Goal: Task Accomplishment & Management: Use online tool/utility

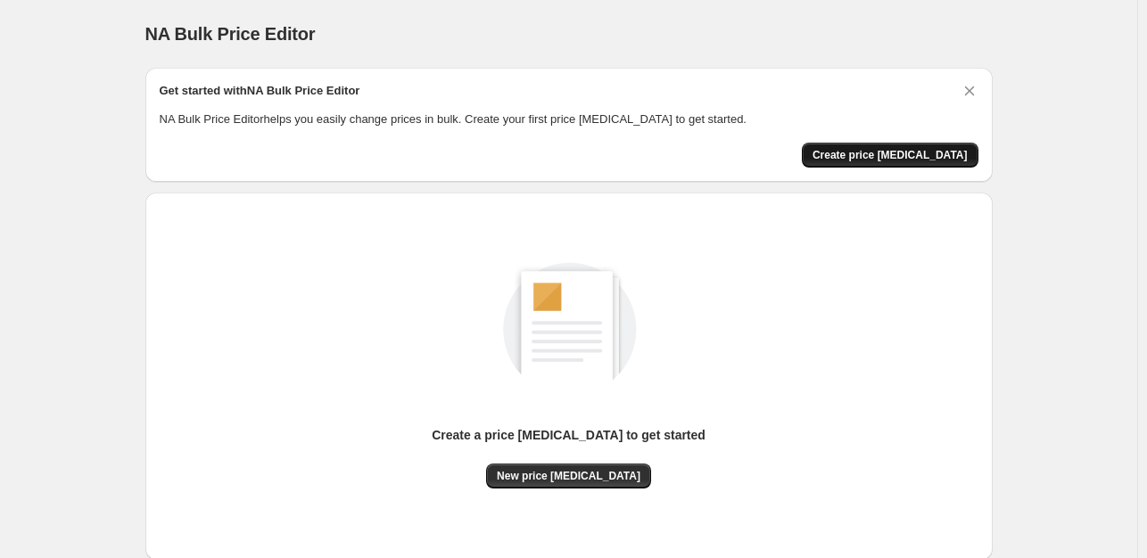
click at [923, 147] on button "Create price [MEDICAL_DATA]" at bounding box center [890, 155] width 177 height 25
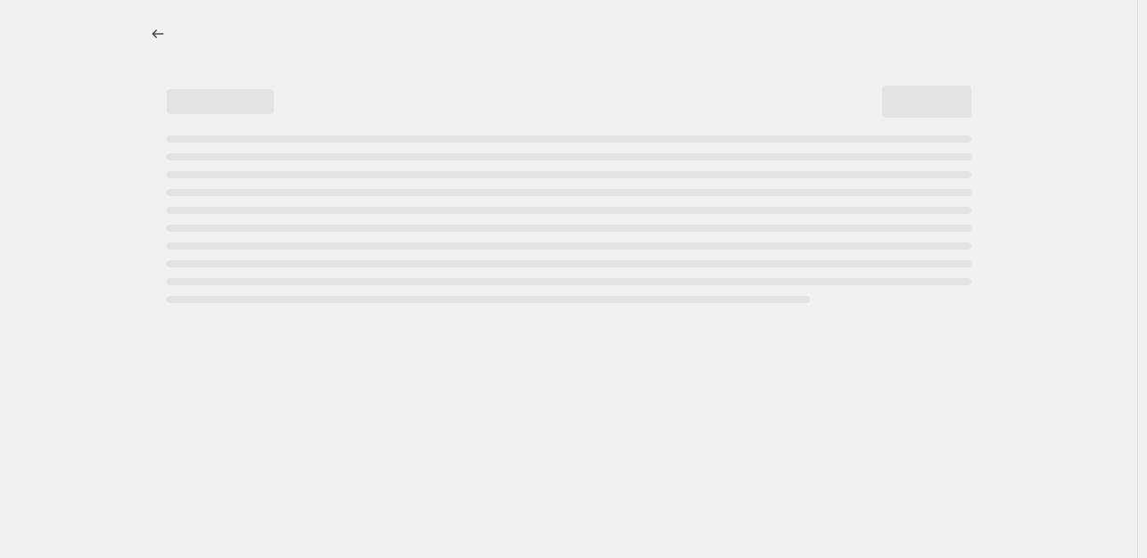
select select "percentage"
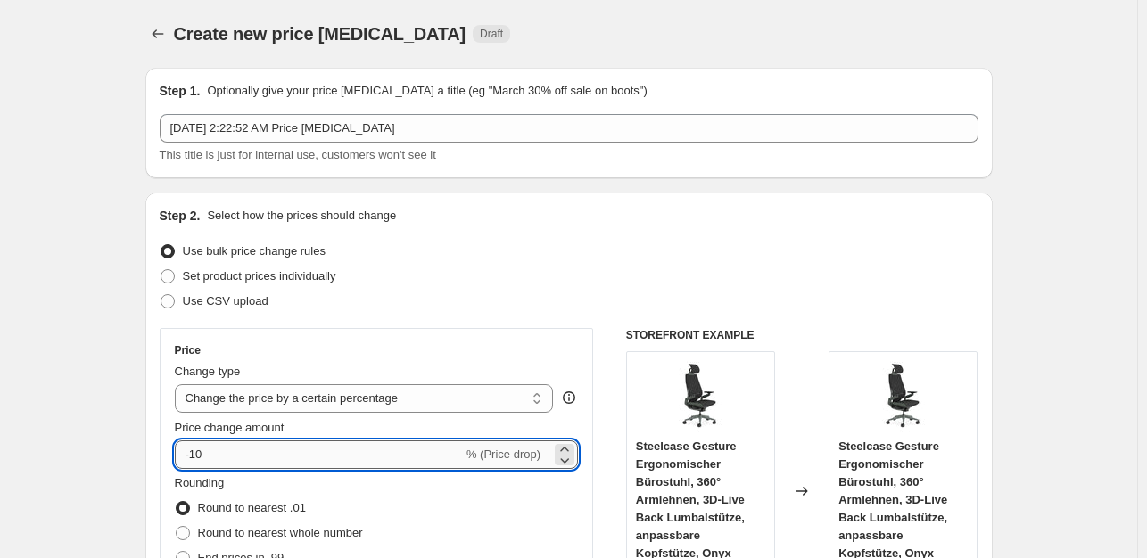
click at [261, 449] on input "-10" at bounding box center [319, 455] width 288 height 29
type input "-1"
type input "-35"
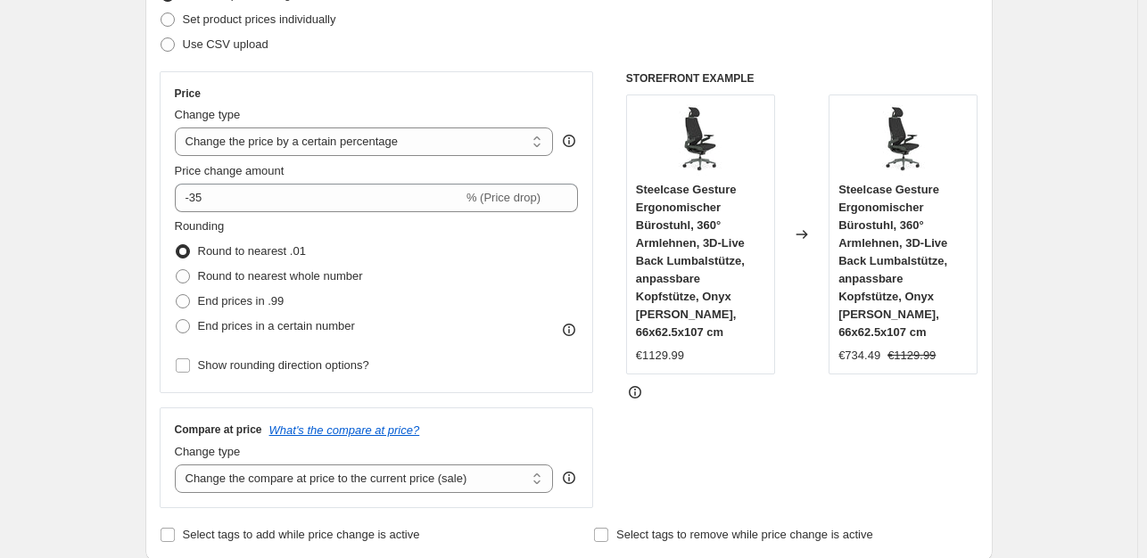
scroll to position [268, 0]
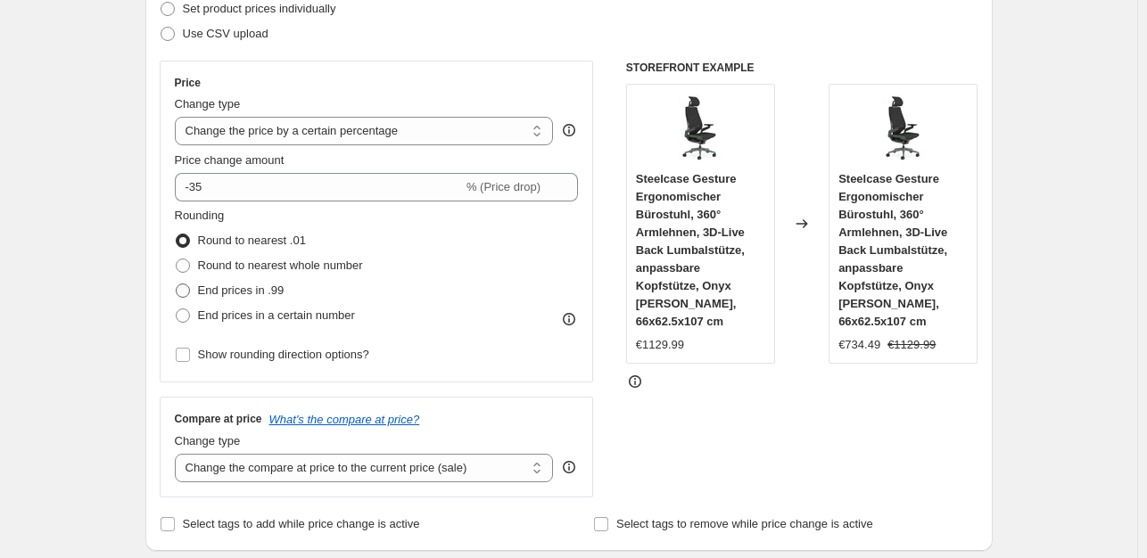
click at [278, 290] on span "End prices in .99" at bounding box center [241, 290] width 87 height 13
click at [177, 285] on input "End prices in .99" at bounding box center [176, 284] width 1 height 1
radio input "true"
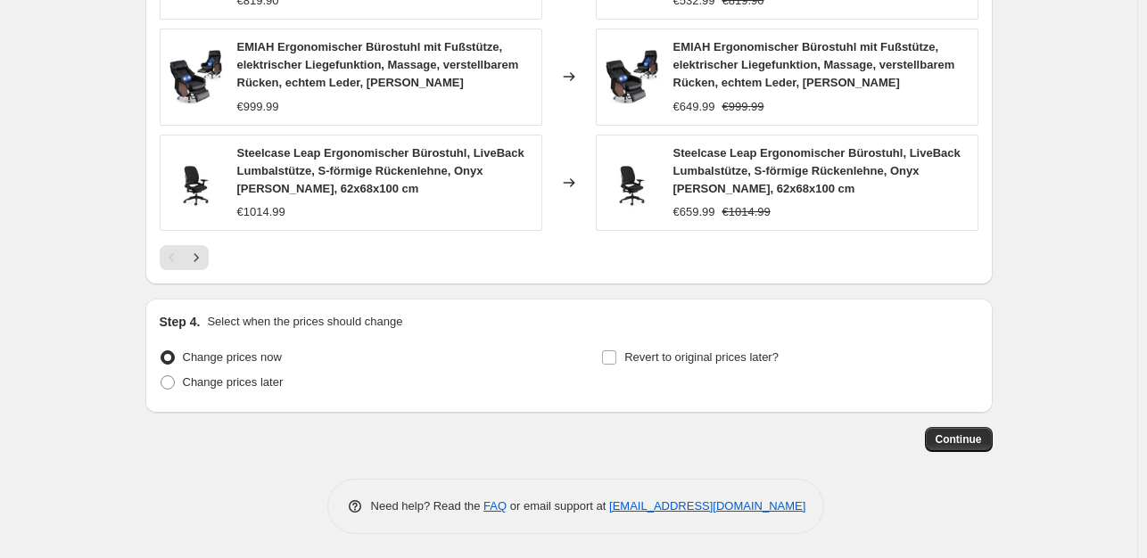
scroll to position [1342, 0]
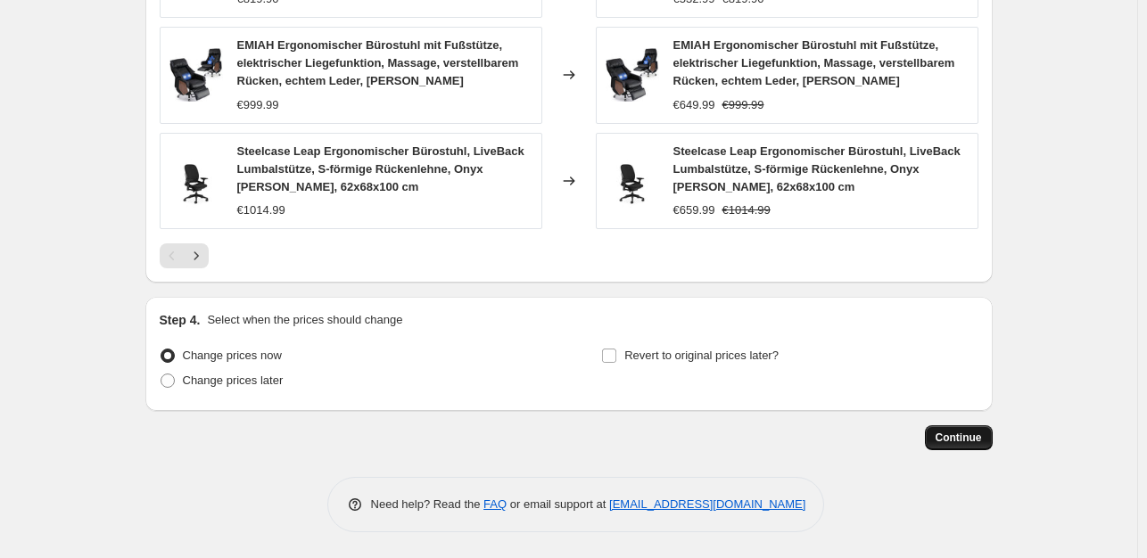
click at [971, 428] on button "Continue" at bounding box center [959, 438] width 68 height 25
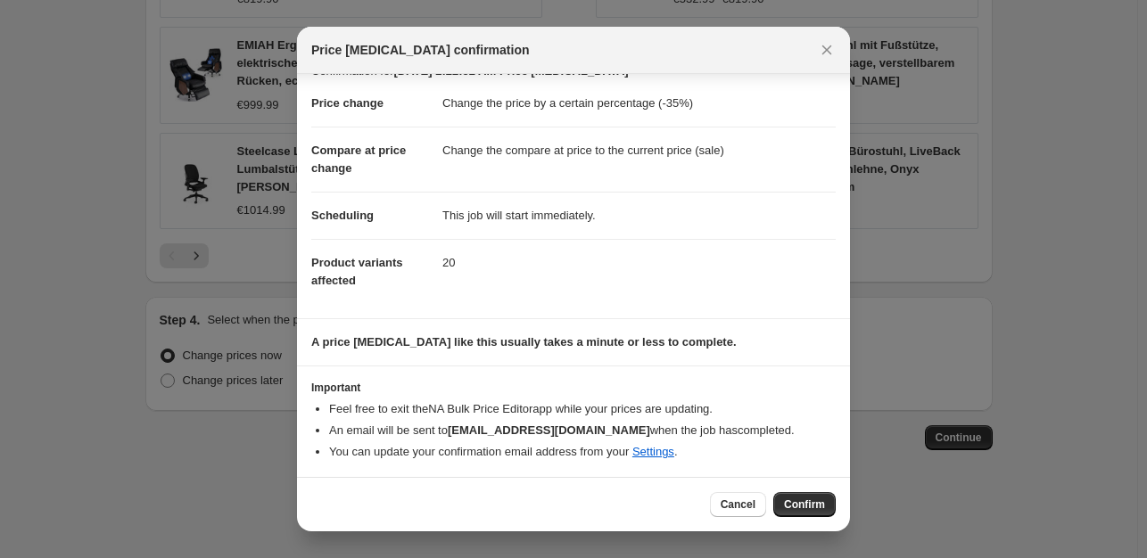
scroll to position [27, 0]
click at [827, 507] on button "Confirm" at bounding box center [804, 504] width 62 height 25
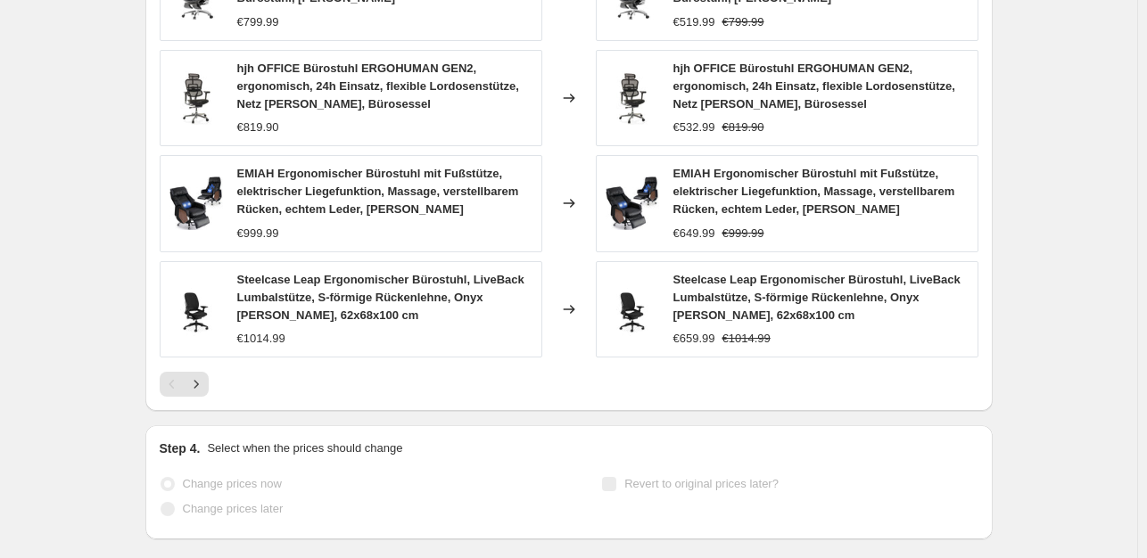
scroll to position [1388, 0]
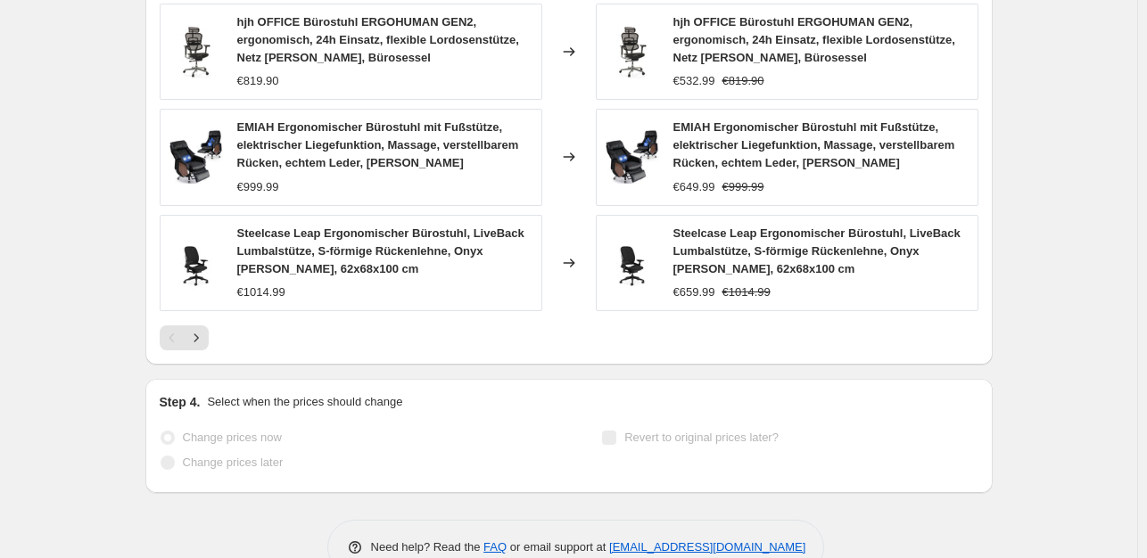
select select "percentage"
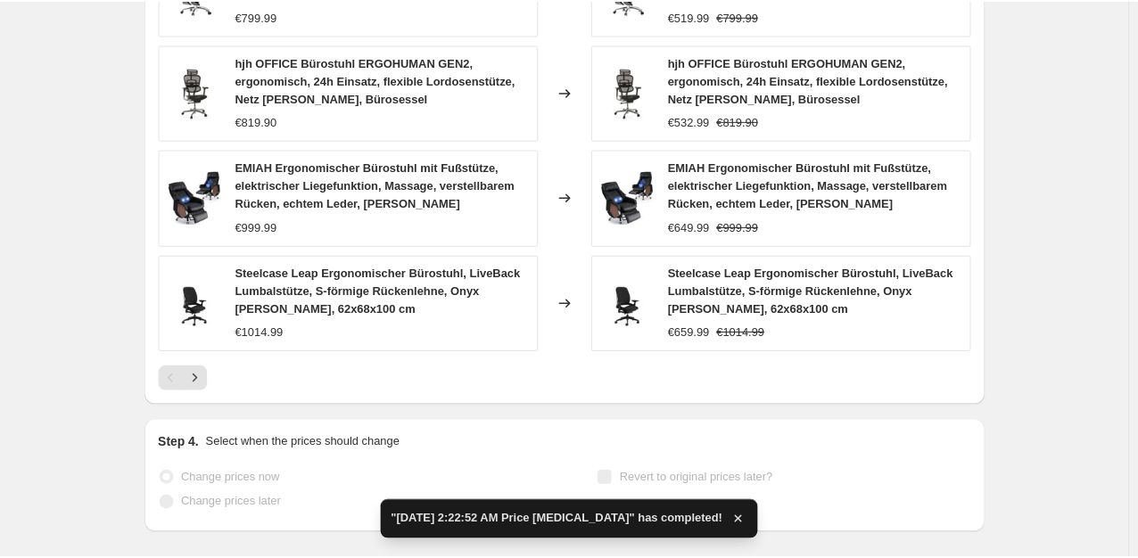
scroll to position [0, 0]
